Goal: Task Accomplishment & Management: Manage account settings

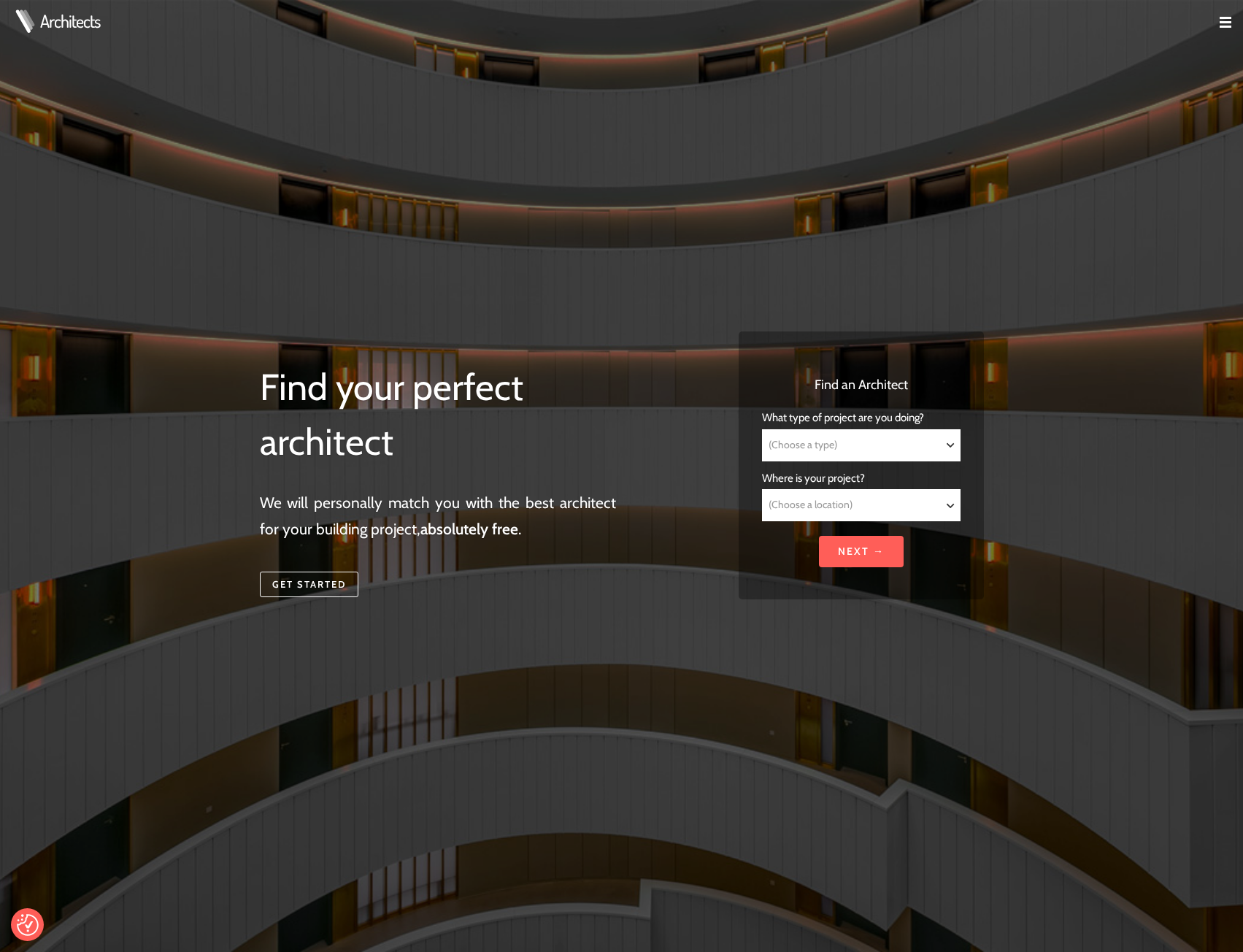
click at [1227, 18] on img at bounding box center [1226, 23] width 11 height 11
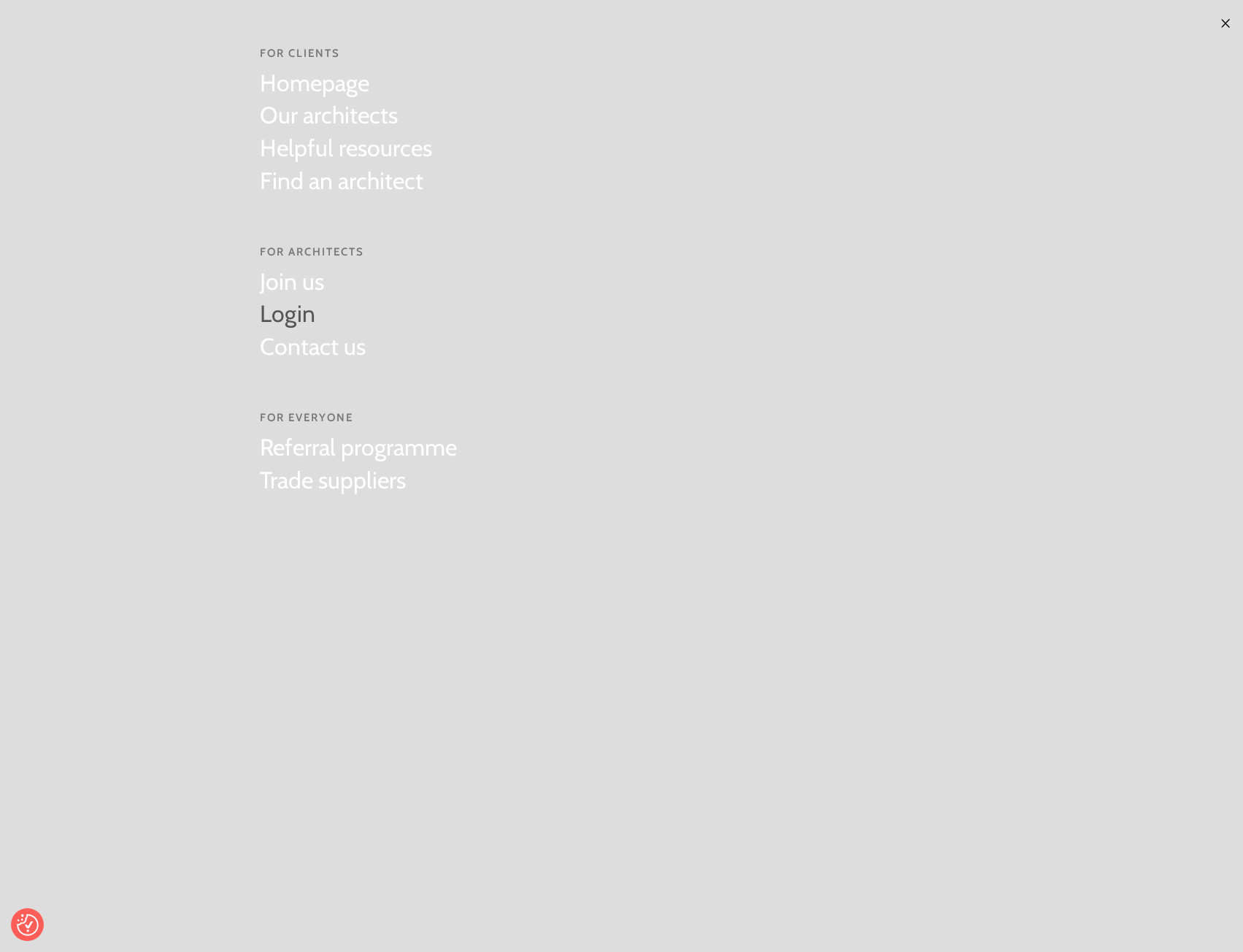
click at [308, 313] on link "Login" at bounding box center [313, 314] width 106 height 32
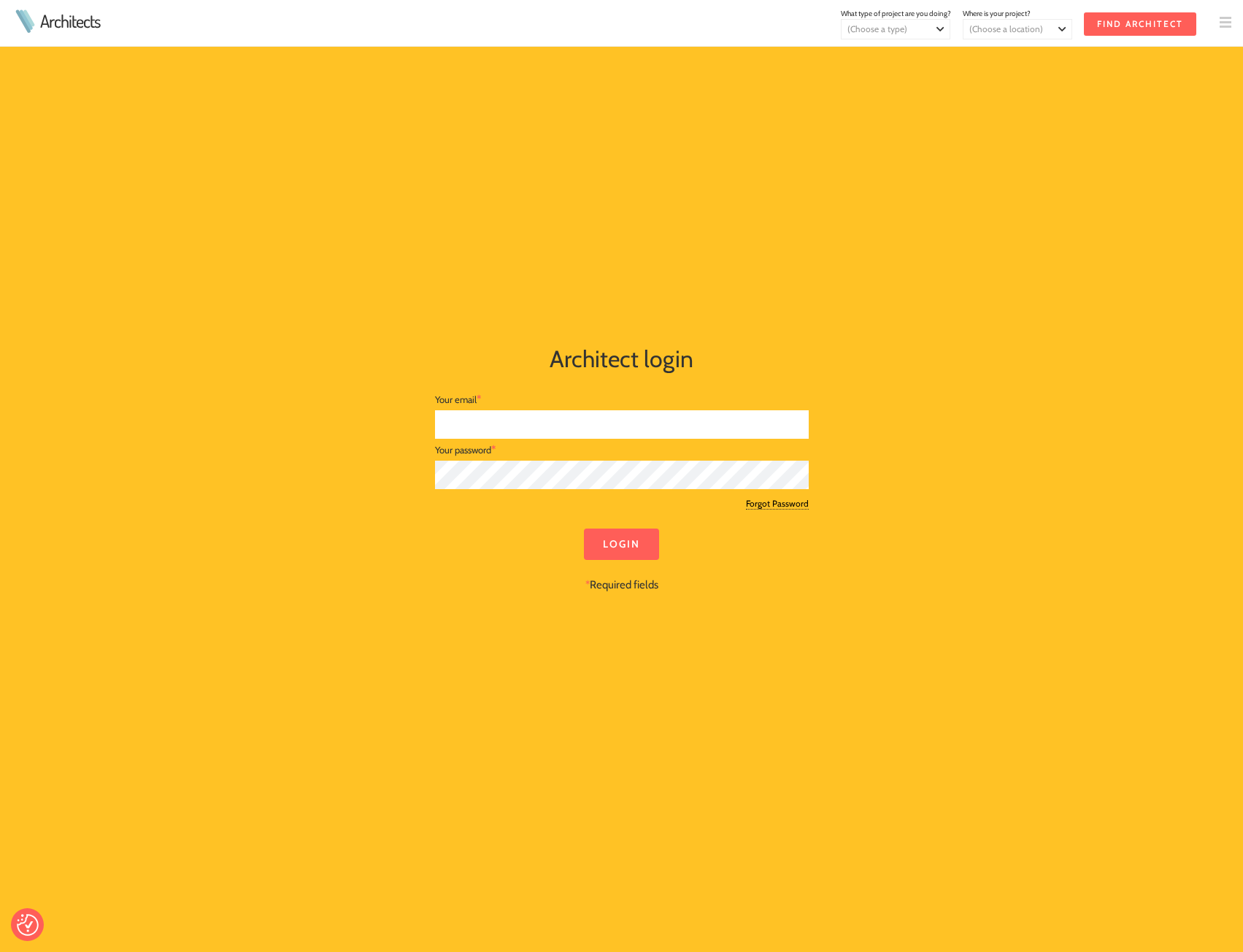
click at [559, 424] on input "text" at bounding box center [622, 424] width 373 height 28
click at [781, 500] on link "Forgot Password" at bounding box center [777, 503] width 63 height 11
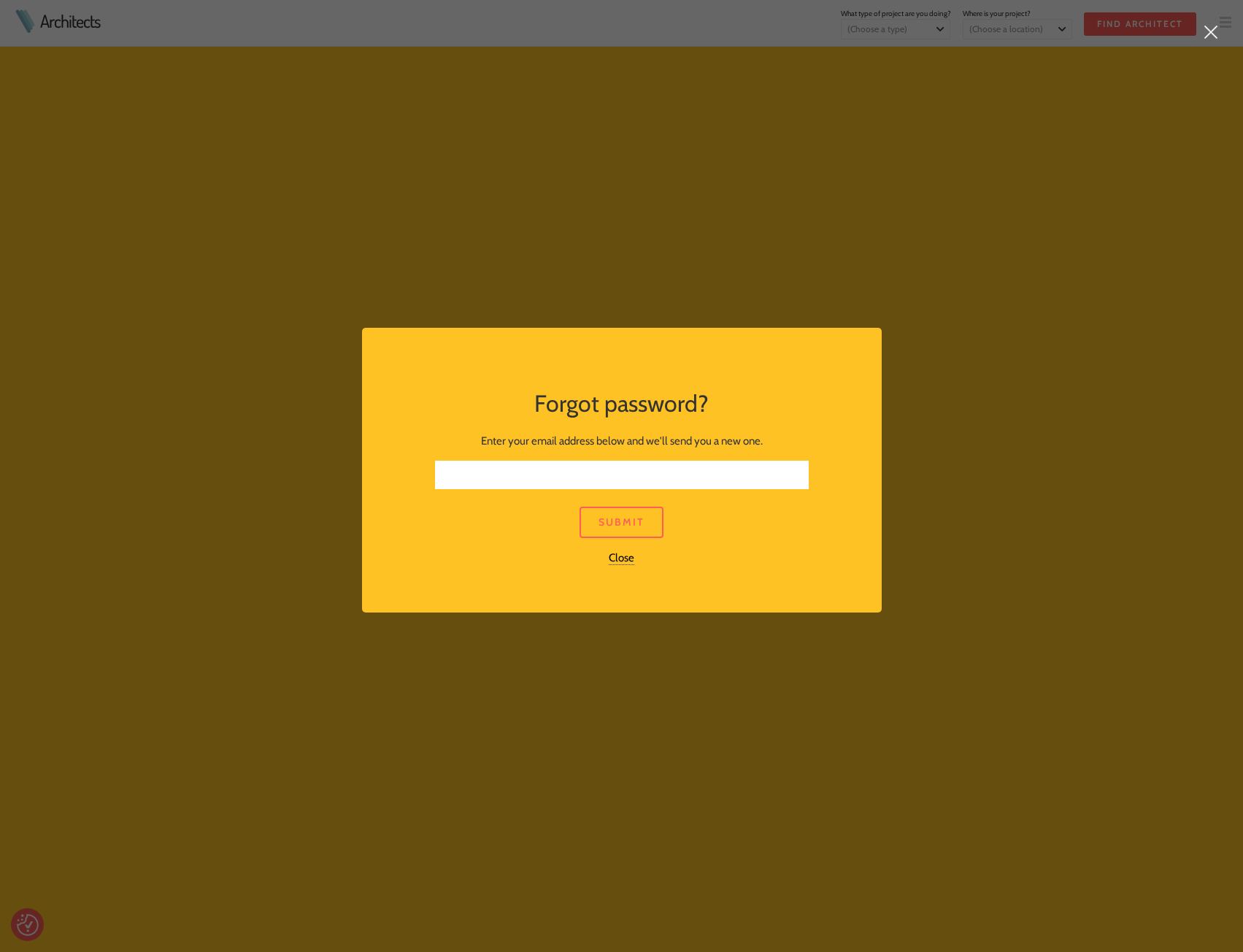
click at [571, 485] on input "text" at bounding box center [622, 474] width 373 height 28
type input "scott@lewisandmallon.com"
click at [599, 510] on link "Submit" at bounding box center [621, 522] width 84 height 32
